Goal: Transaction & Acquisition: Subscribe to service/newsletter

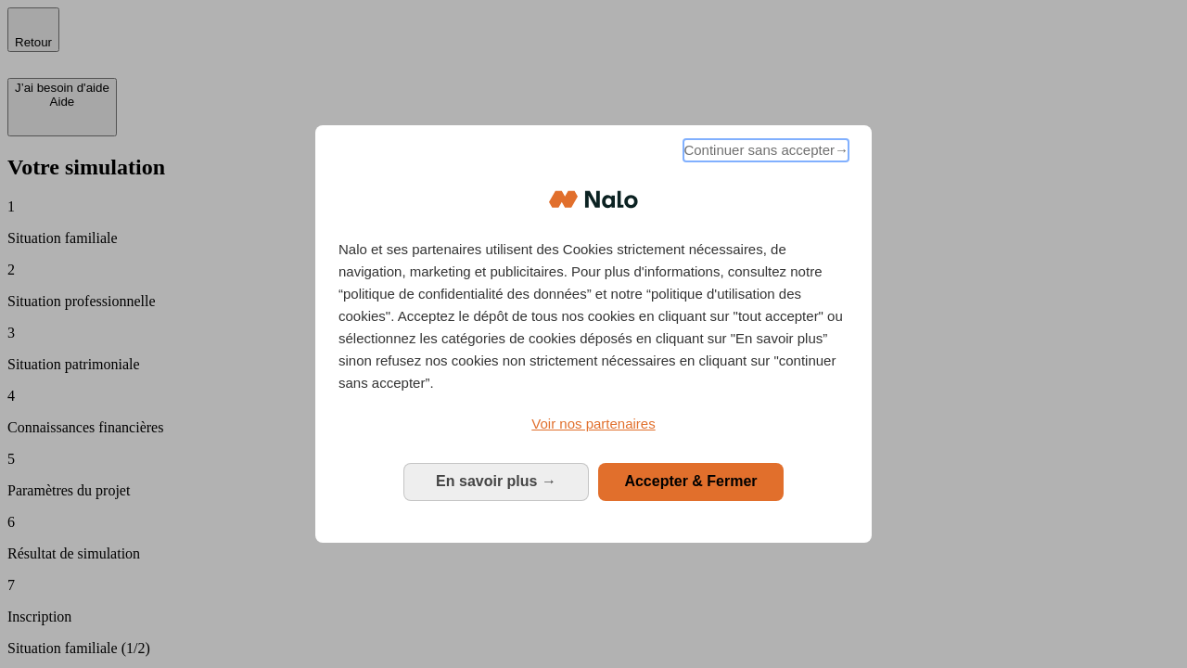
click at [764, 153] on span "Continuer sans accepter →" at bounding box center [765, 150] width 165 height 22
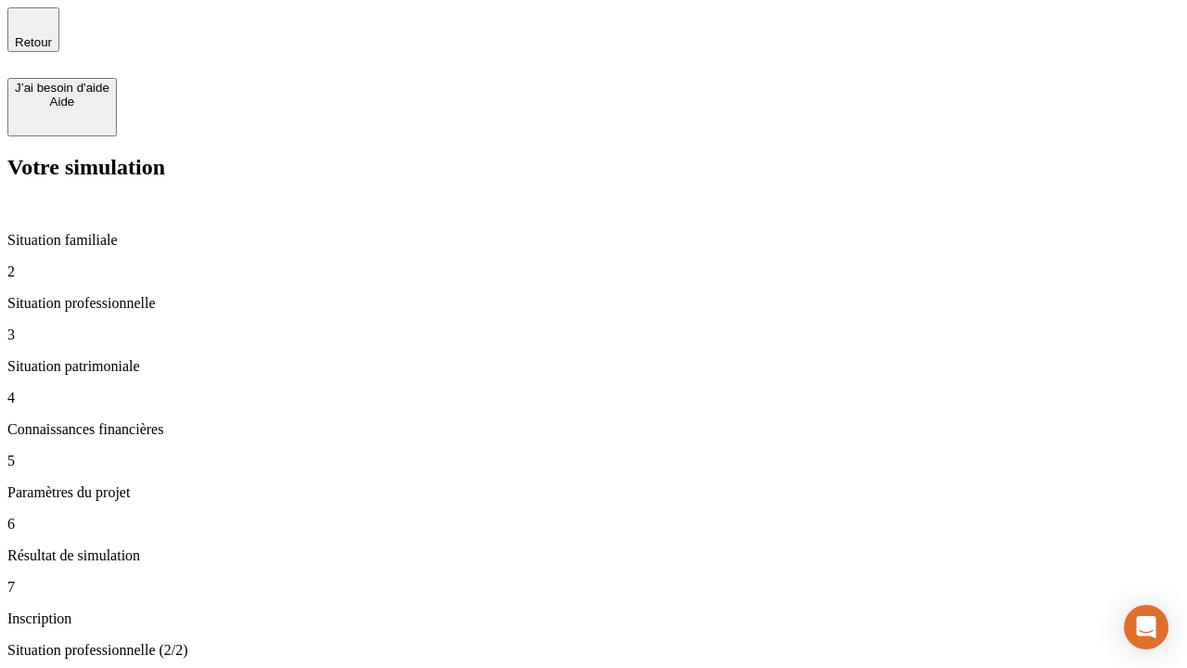
type input "30 000"
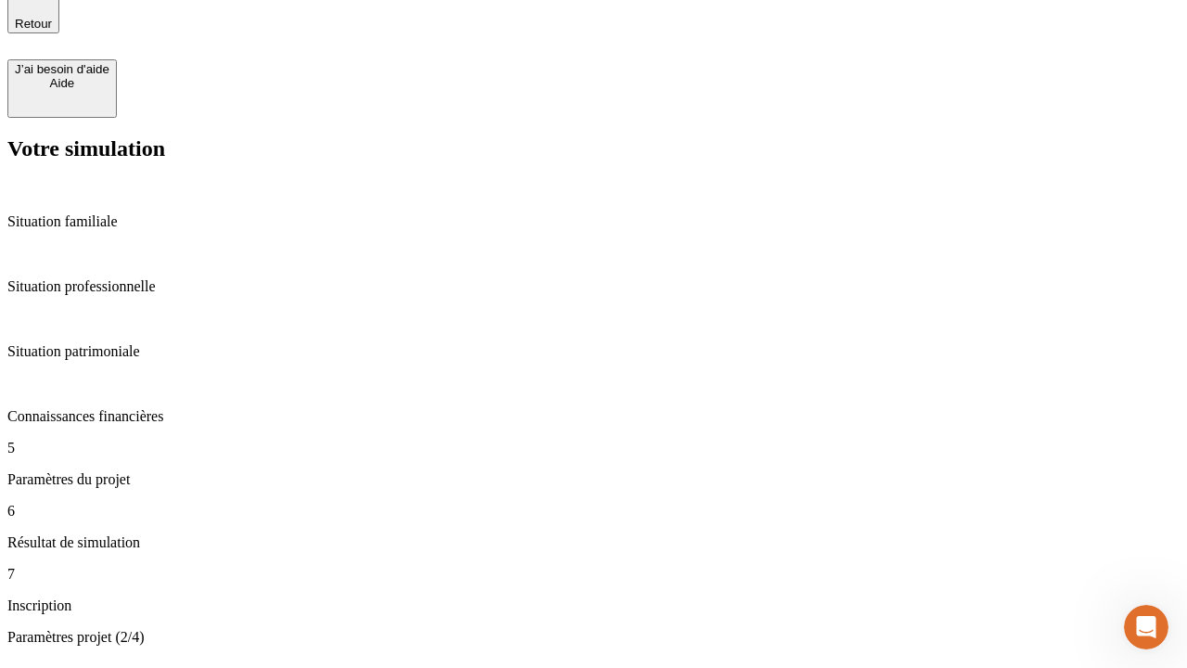
type input "25"
type input "1 000"
type input "640"
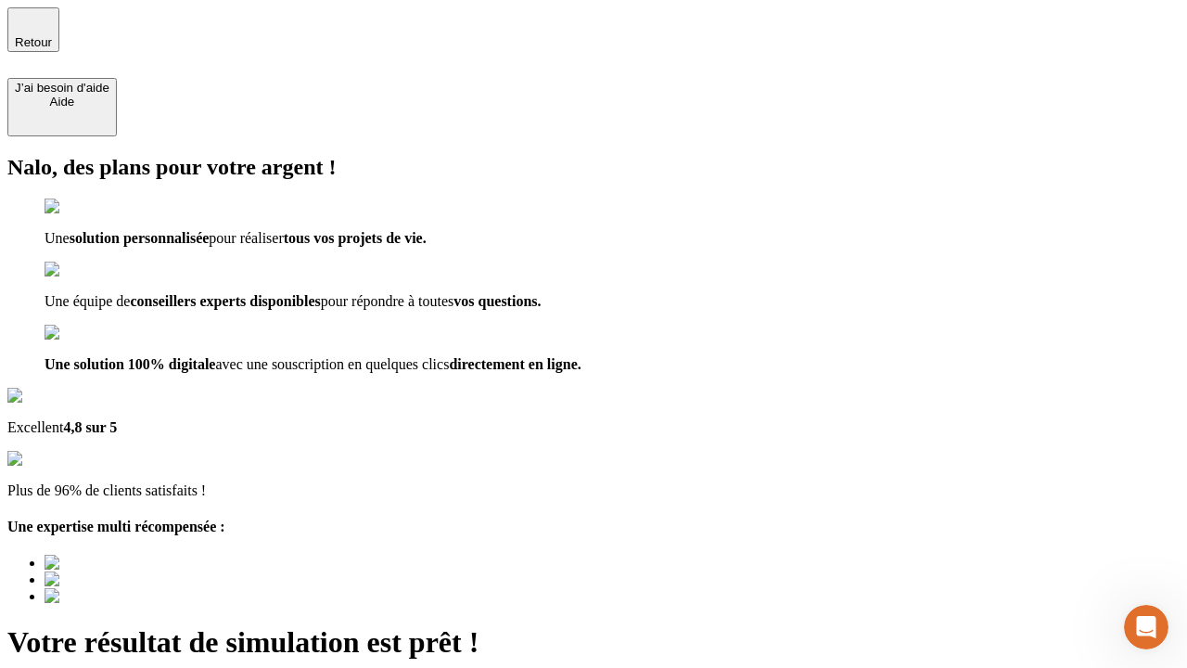
type input "[EMAIL_ADDRESS][PERSON_NAME][DOMAIN_NAME]"
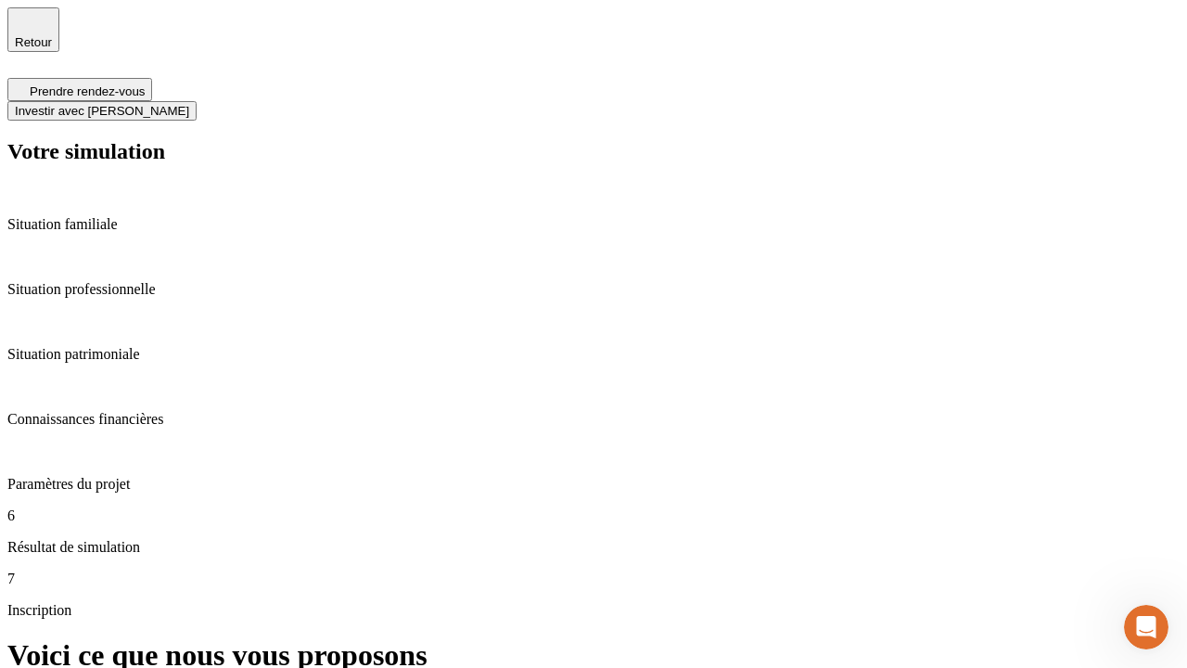
click at [189, 104] on span "Investir avec [PERSON_NAME]" at bounding box center [102, 111] width 174 height 14
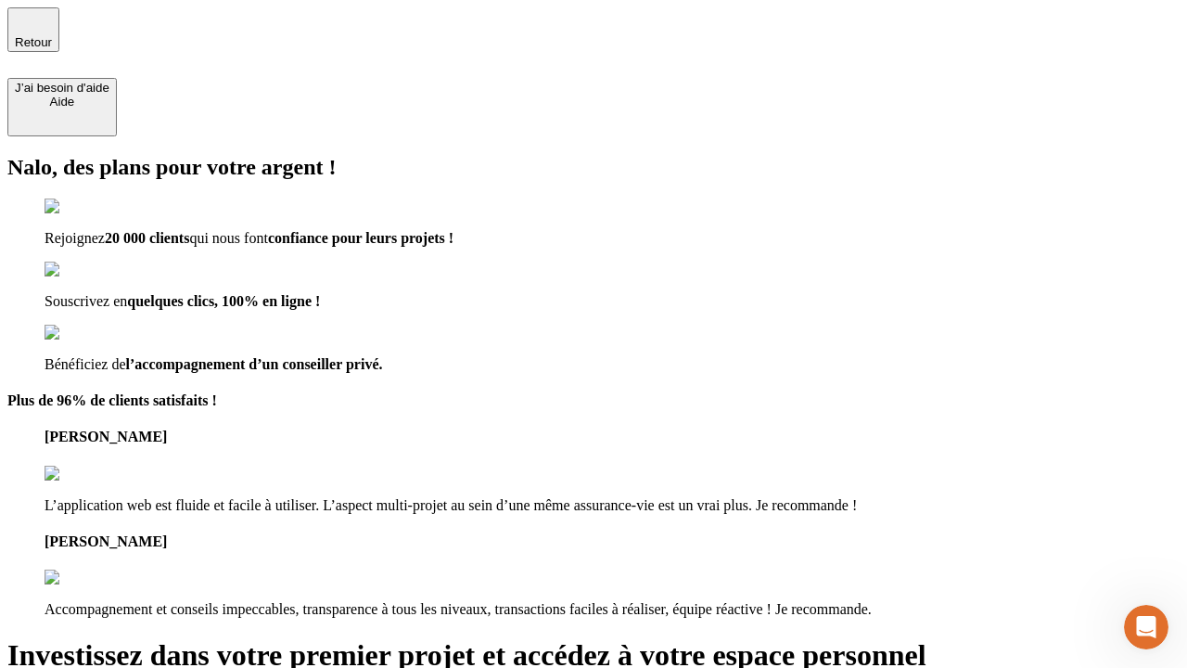
type input "[EMAIL_ADDRESS][PERSON_NAME][DOMAIN_NAME]"
